Goal: Task Accomplishment & Management: Complete application form

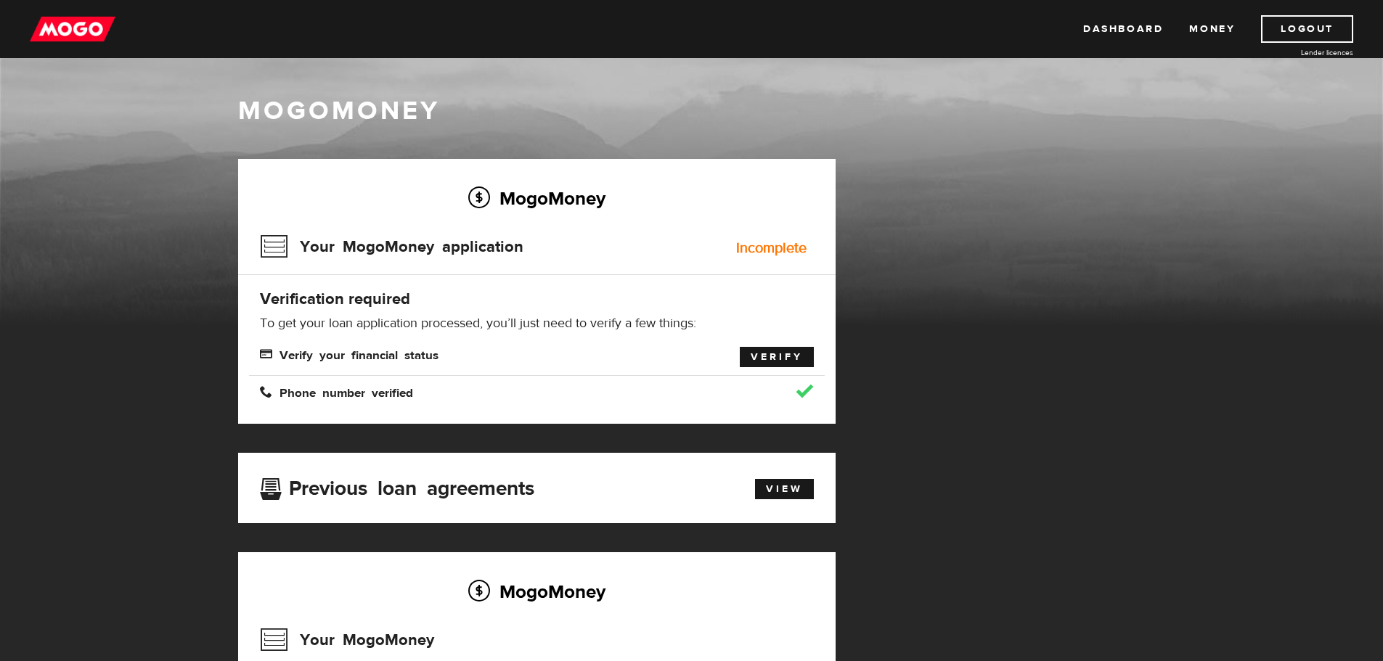
click at [774, 353] on link "Verify" at bounding box center [777, 357] width 74 height 20
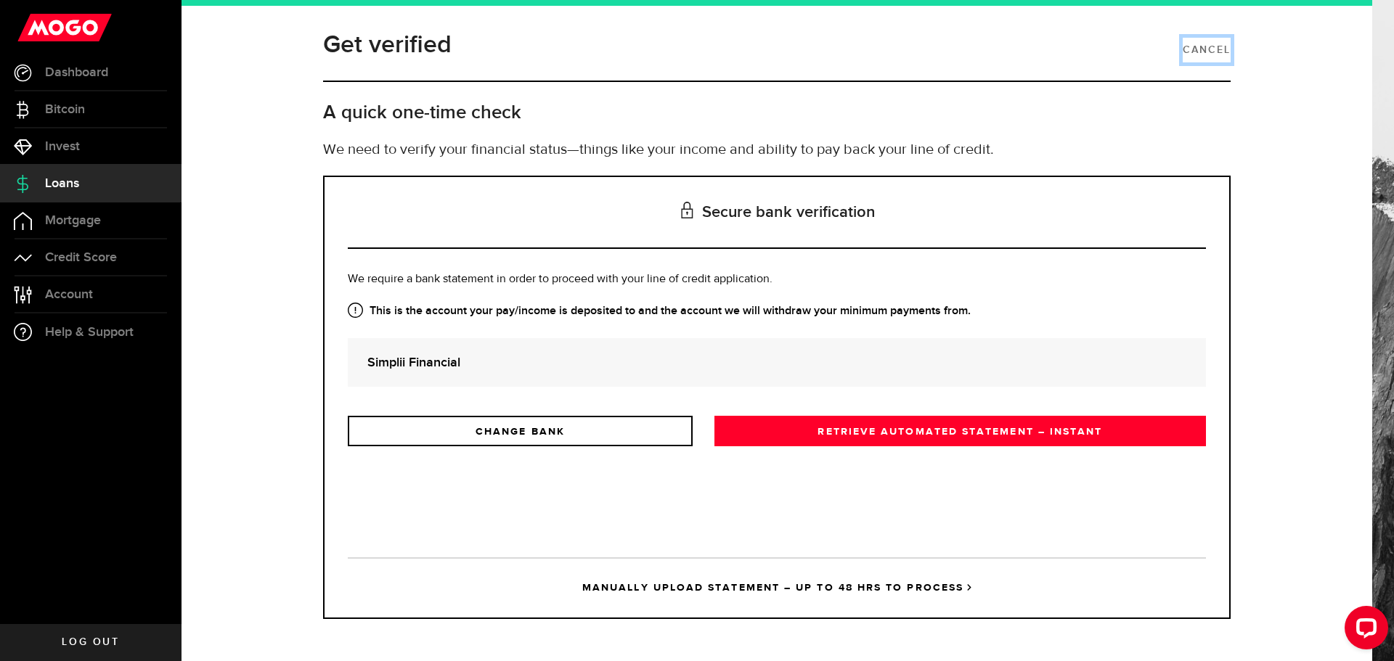
click at [1213, 48] on link "Cancel" at bounding box center [1206, 50] width 48 height 25
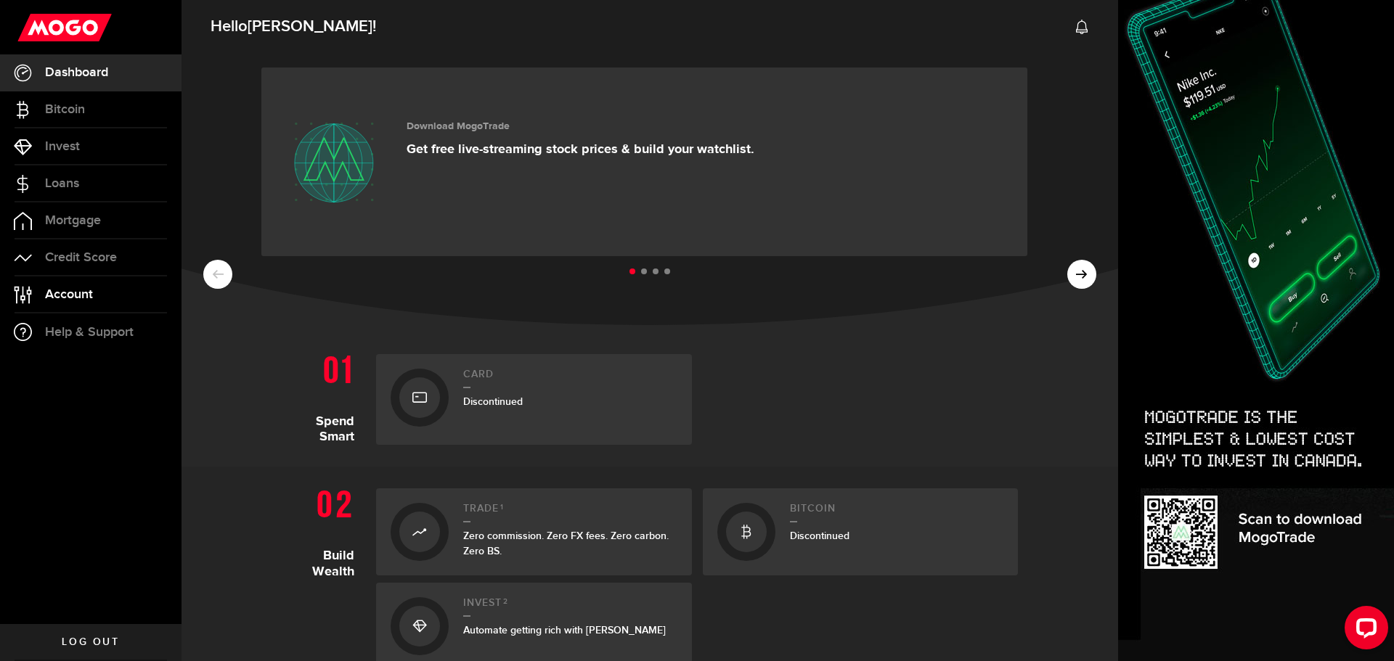
click at [89, 295] on span "Account" at bounding box center [69, 294] width 48 height 13
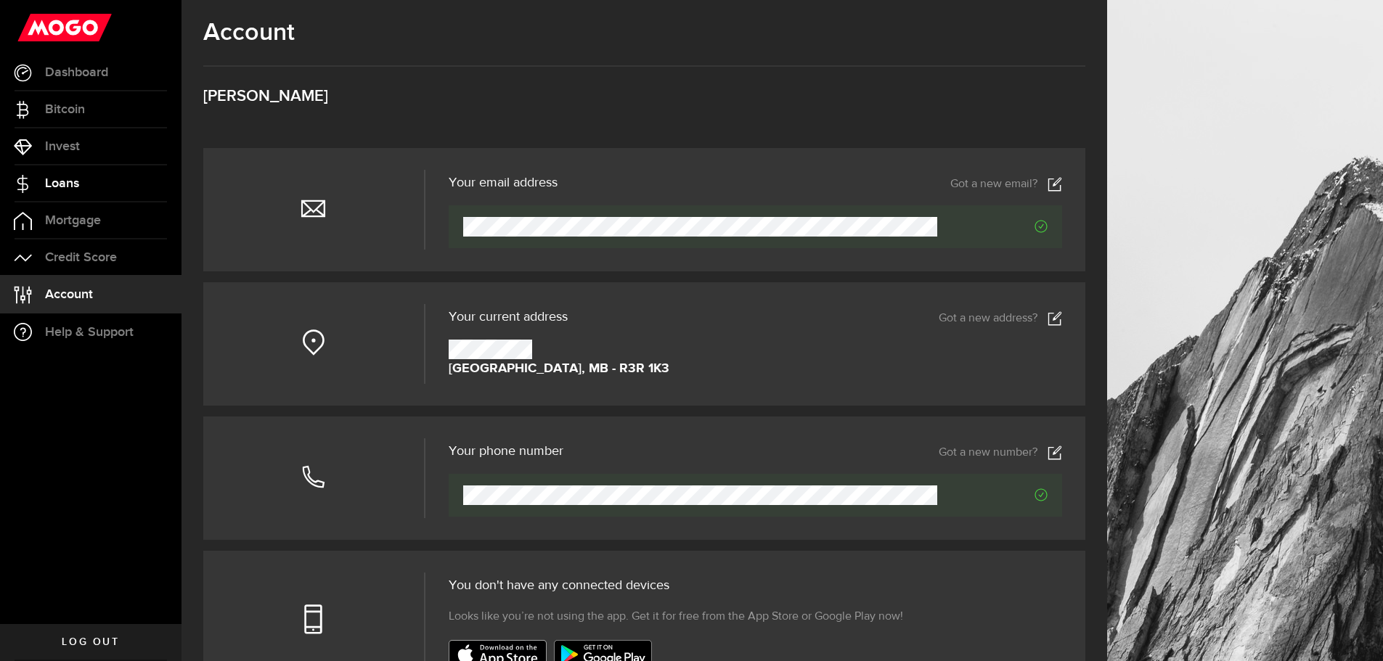
click at [68, 189] on span "Loans" at bounding box center [62, 183] width 34 height 13
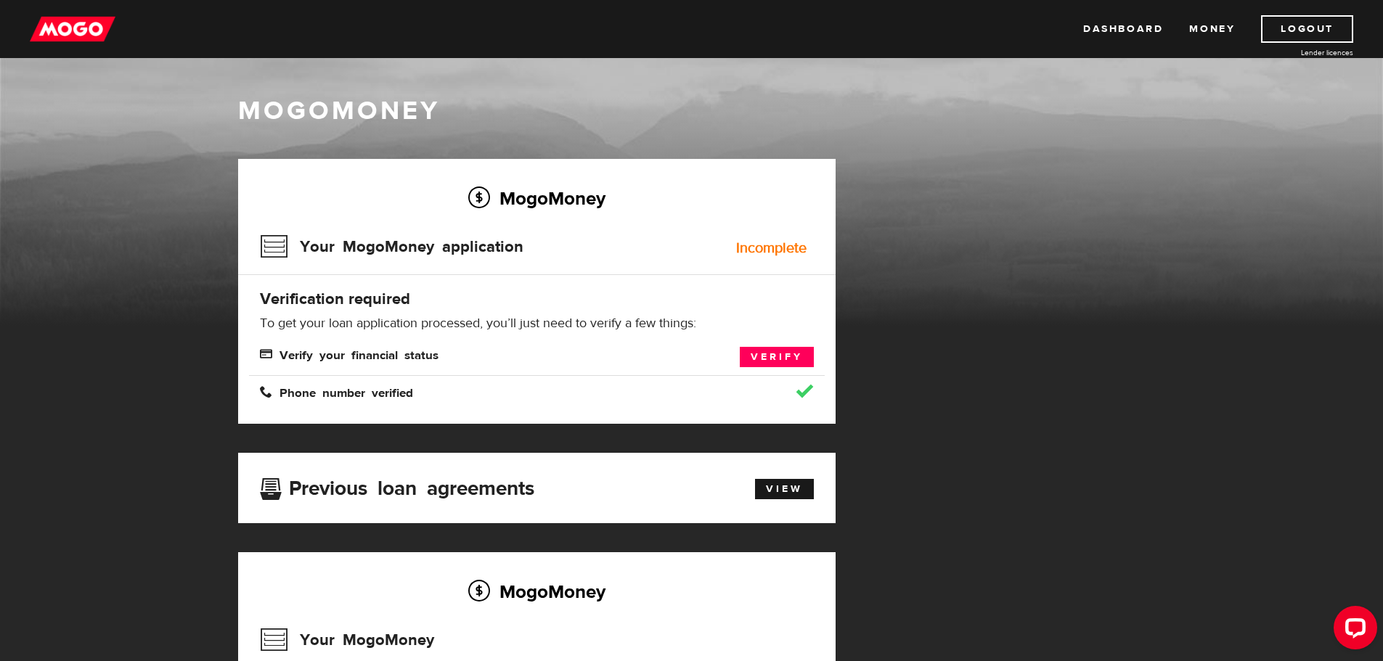
click at [786, 246] on div "Incomplete" at bounding box center [771, 248] width 70 height 15
